Goal: Information Seeking & Learning: Learn about a topic

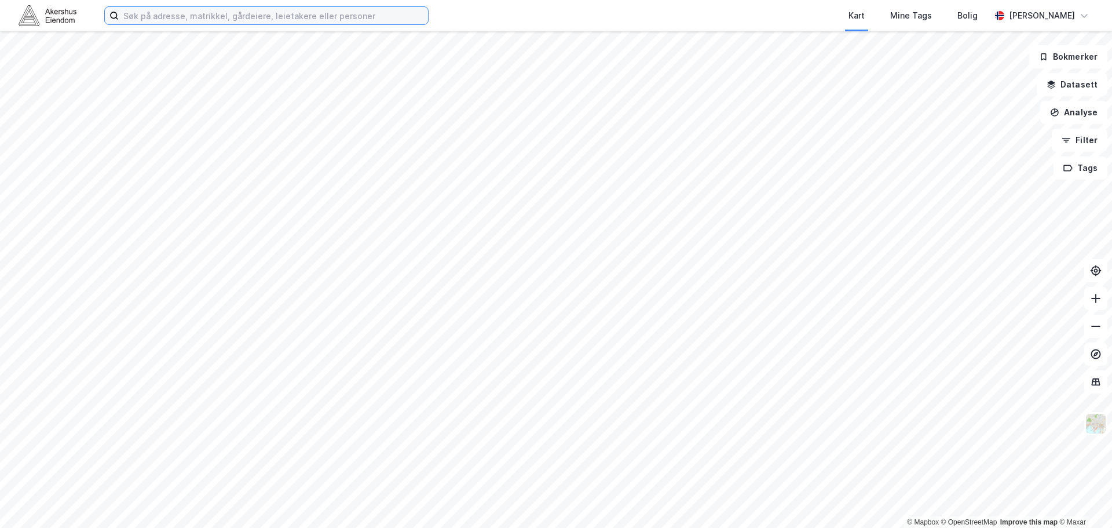
click at [222, 17] on input at bounding box center [273, 15] width 309 height 17
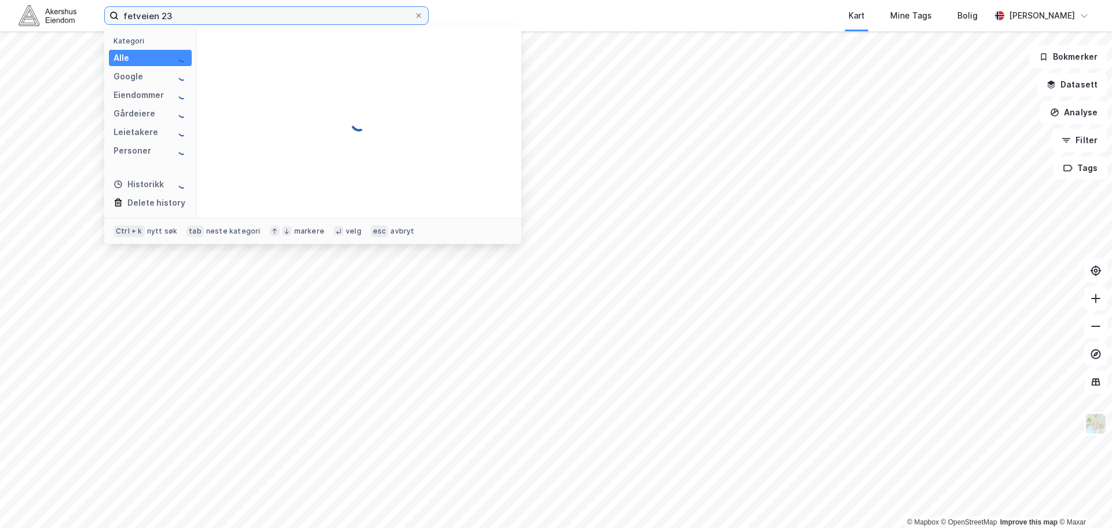
type input "fetveien 23"
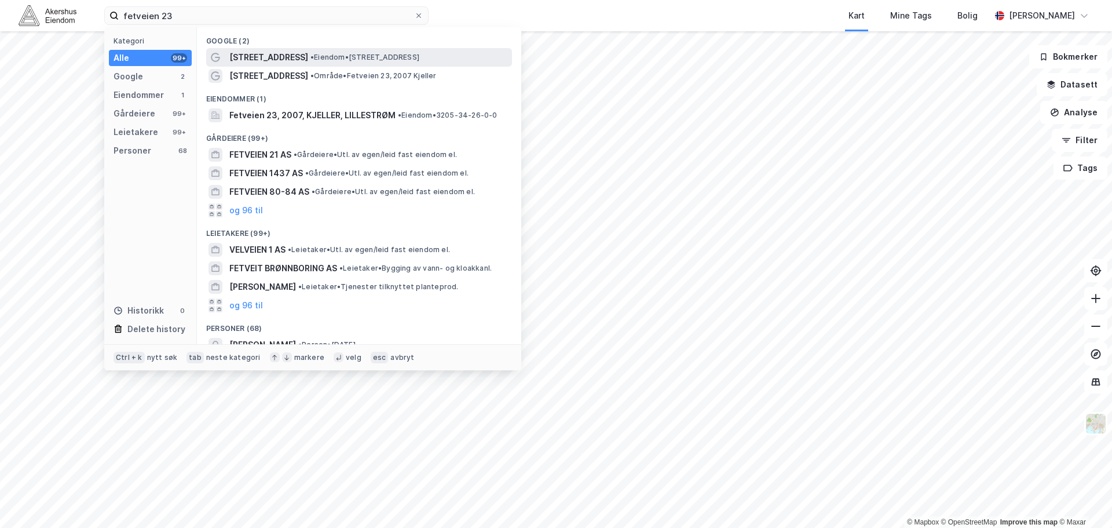
click at [313, 55] on span "• Eiendom • [STREET_ADDRESS]" at bounding box center [365, 57] width 109 height 9
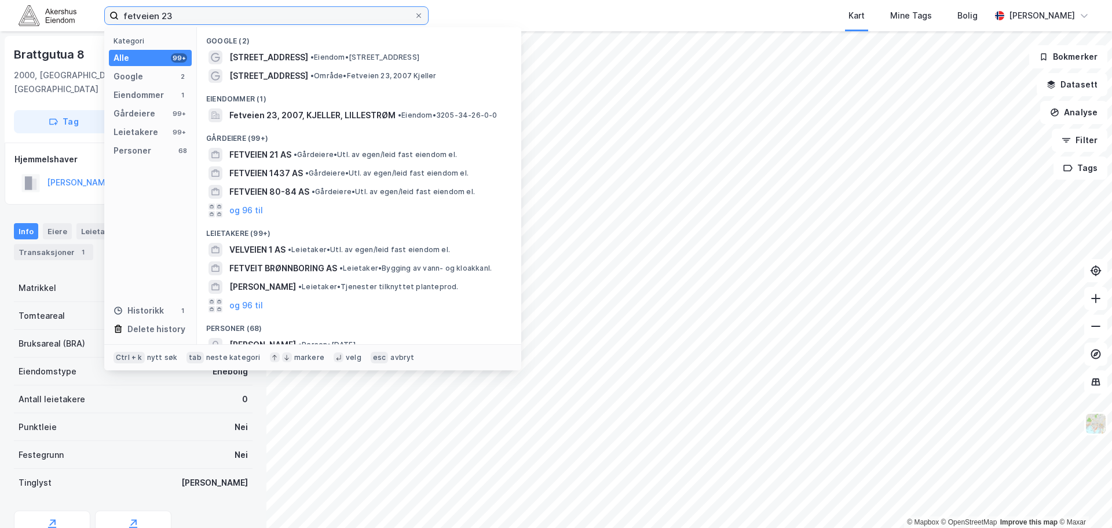
click at [247, 19] on input "fetveien 23" at bounding box center [267, 15] width 296 height 17
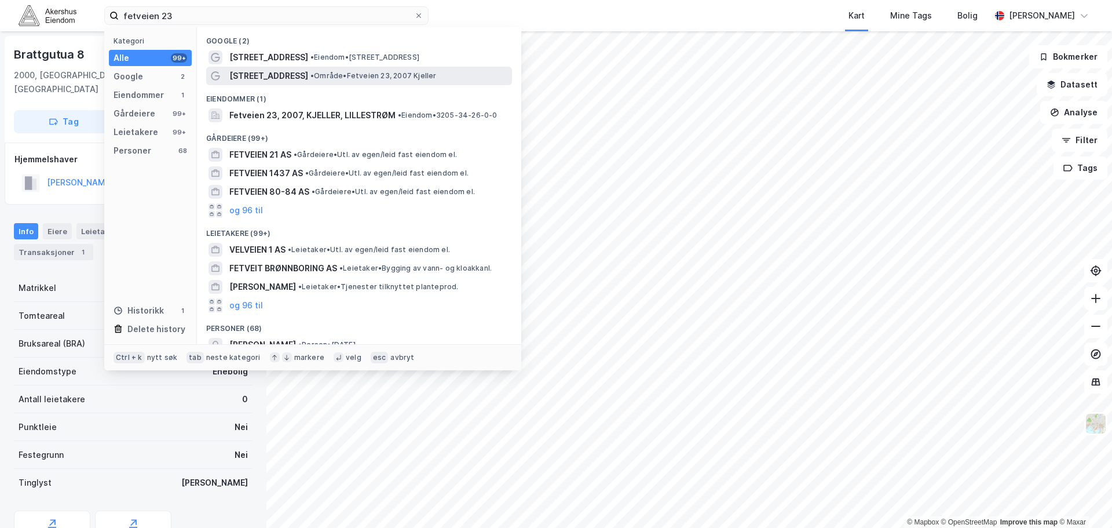
click at [411, 72] on div "[STREET_ADDRESS] • Område • Fetveien 23, 2007 Kjeller" at bounding box center [369, 76] width 280 height 14
